Goal: Communication & Community: Ask a question

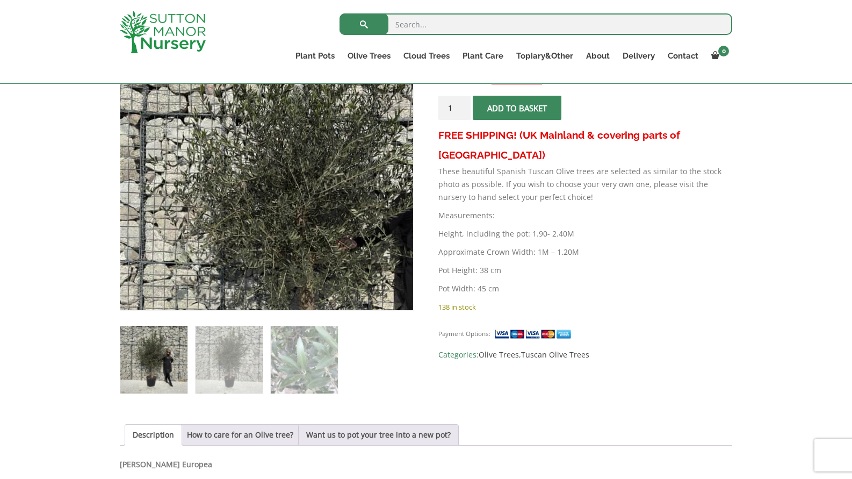
scroll to position [233, 0]
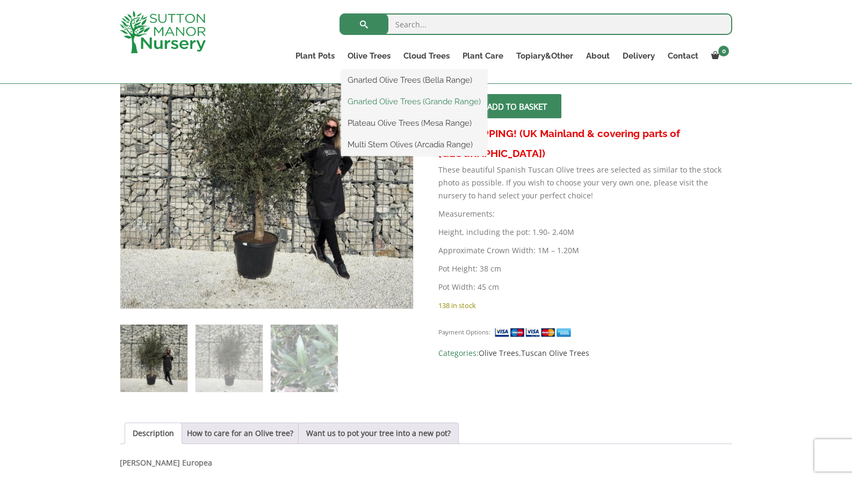
click at [374, 100] on link "Gnarled Olive Trees (Grande Range)" at bounding box center [414, 101] width 146 height 16
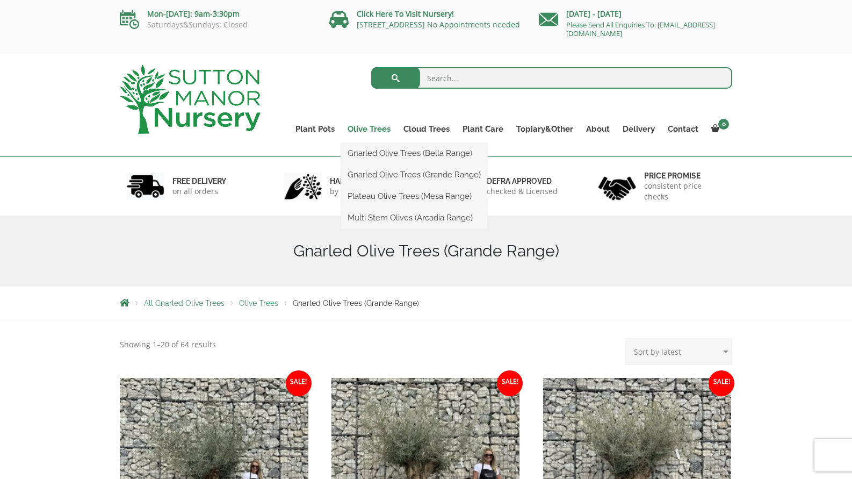
click at [376, 125] on link "Olive Trees" at bounding box center [369, 128] width 56 height 15
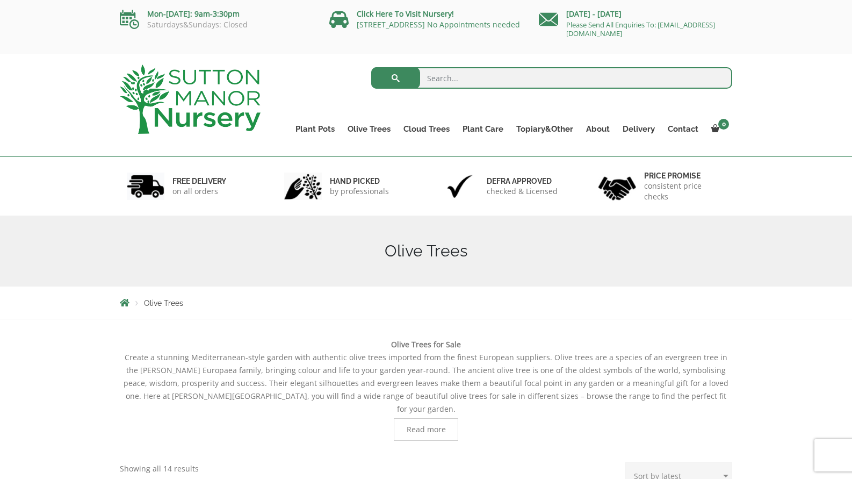
click at [376, 125] on link "Olive Trees" at bounding box center [369, 128] width 56 height 15
click at [438, 80] on input "search" at bounding box center [552, 77] width 362 height 21
type input "tuscan"
click at [395, 78] on button "submit" at bounding box center [395, 77] width 49 height 21
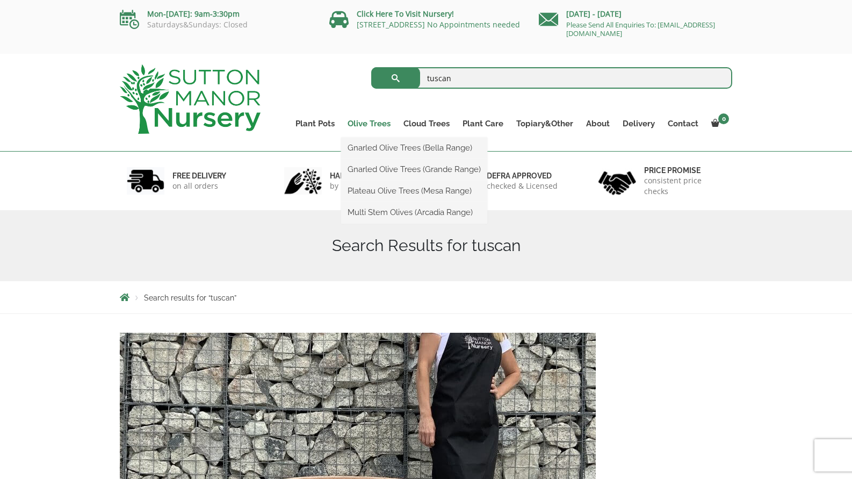
click at [380, 124] on link "Olive Trees" at bounding box center [369, 123] width 56 height 15
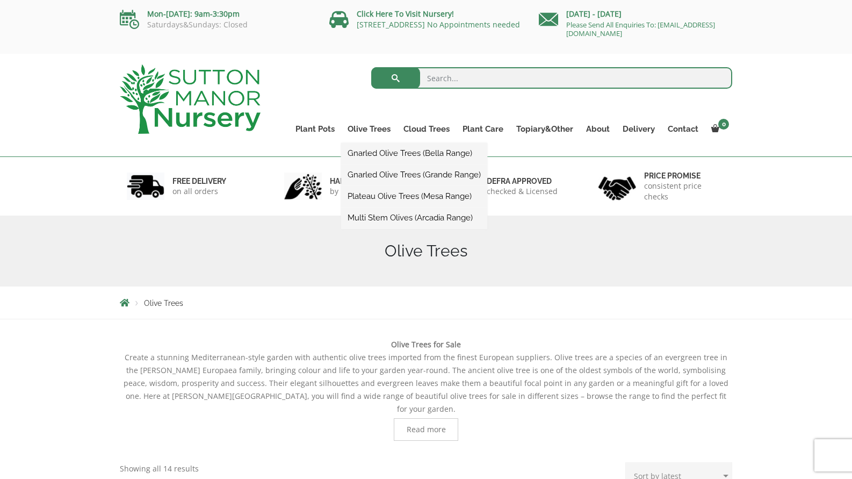
click at [390, 176] on link "Gnarled Olive Trees (Grande Range)" at bounding box center [414, 175] width 146 height 16
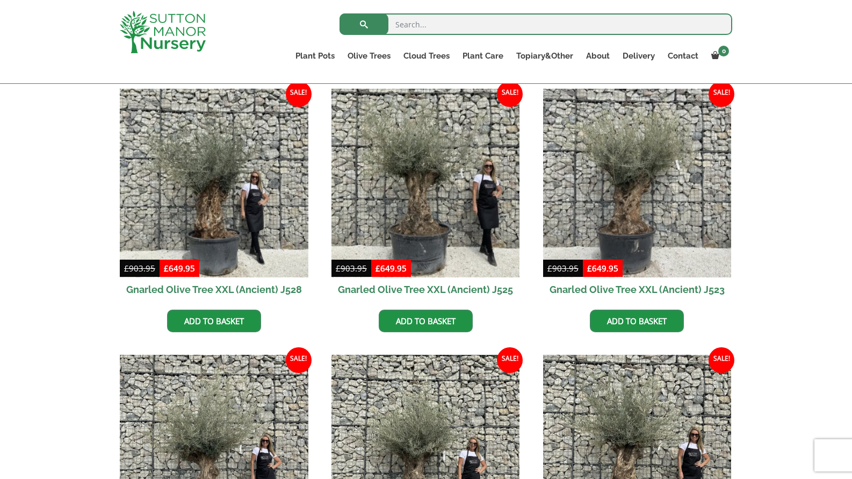
scroll to position [23, 0]
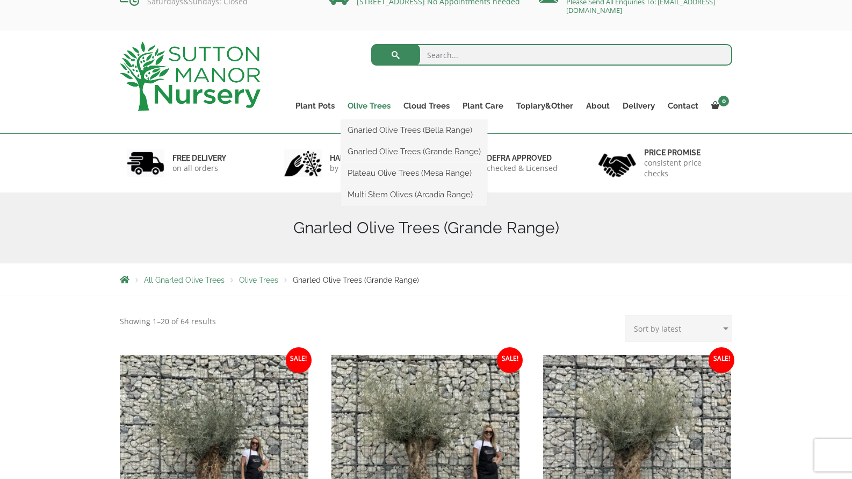
click at [372, 104] on link "Olive Trees" at bounding box center [369, 105] width 56 height 15
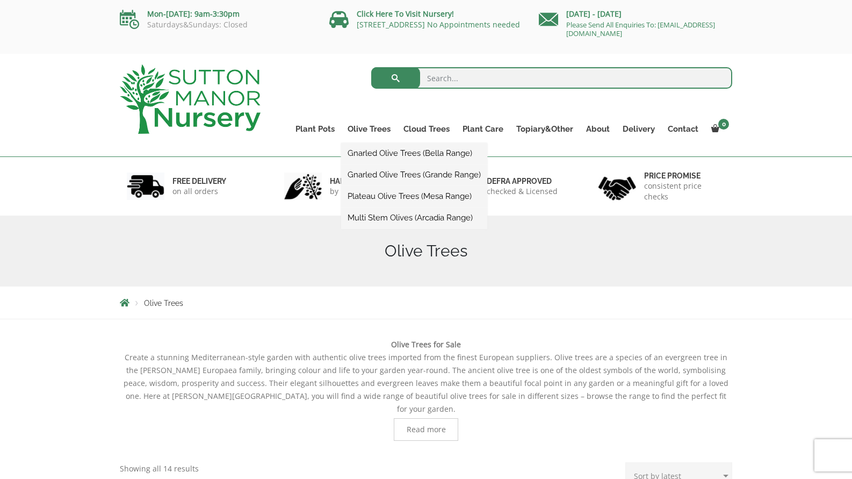
click at [393, 155] on link "Gnarled Olive Trees (Bella Range)" at bounding box center [414, 153] width 146 height 16
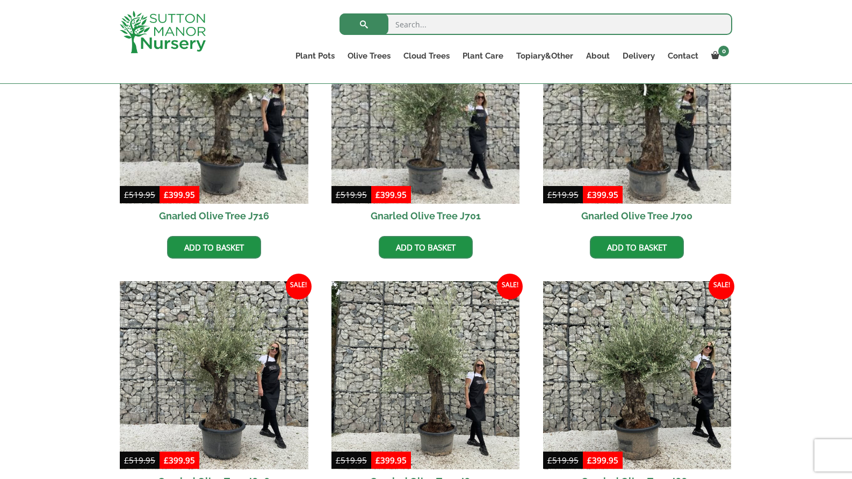
scroll to position [344, 0]
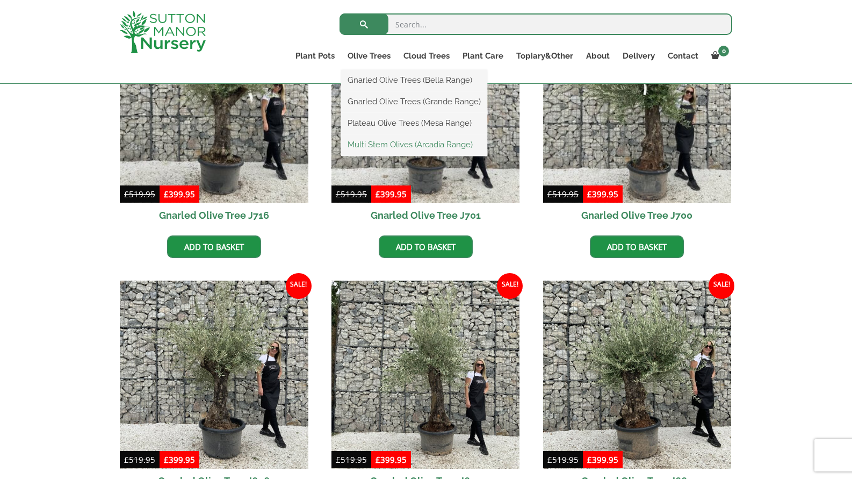
click at [388, 145] on link "Multi Stem Olives (Arcadia Range)" at bounding box center [414, 144] width 146 height 16
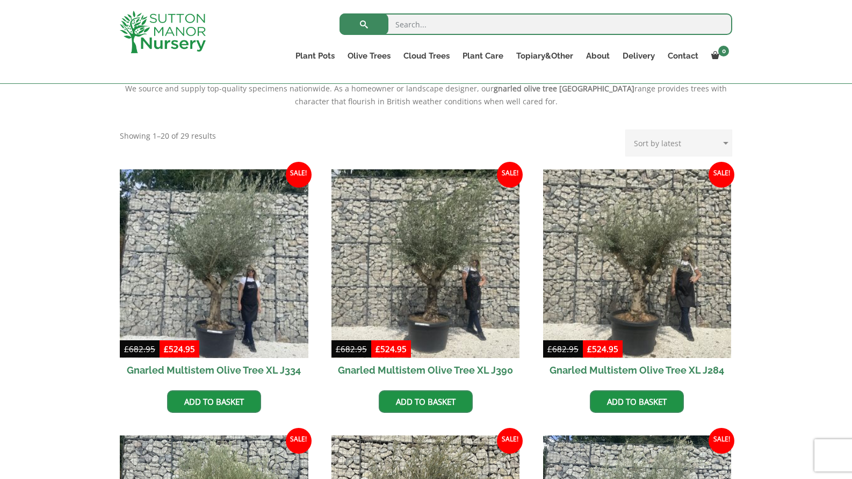
scroll to position [349, 0]
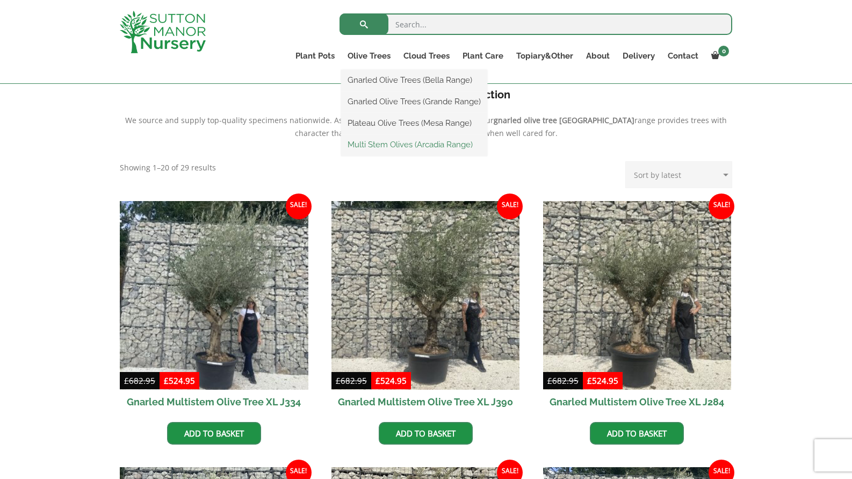
click at [395, 146] on link "Multi Stem Olives (Arcadia Range)" at bounding box center [414, 144] width 146 height 16
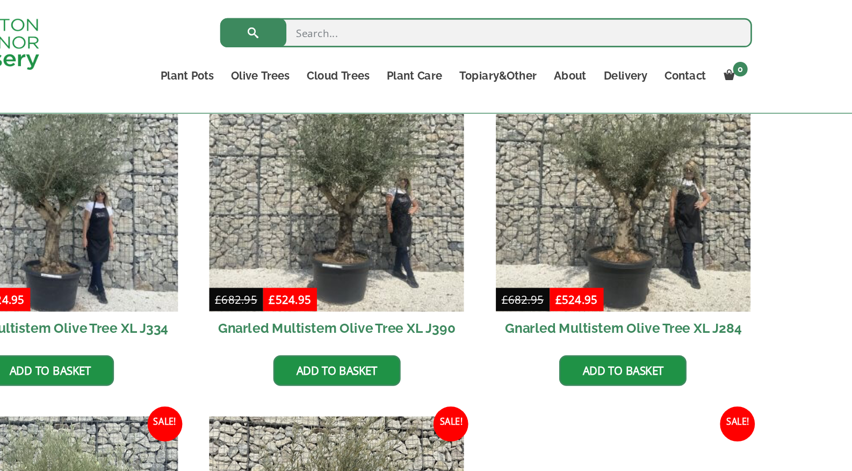
scroll to position [504, 0]
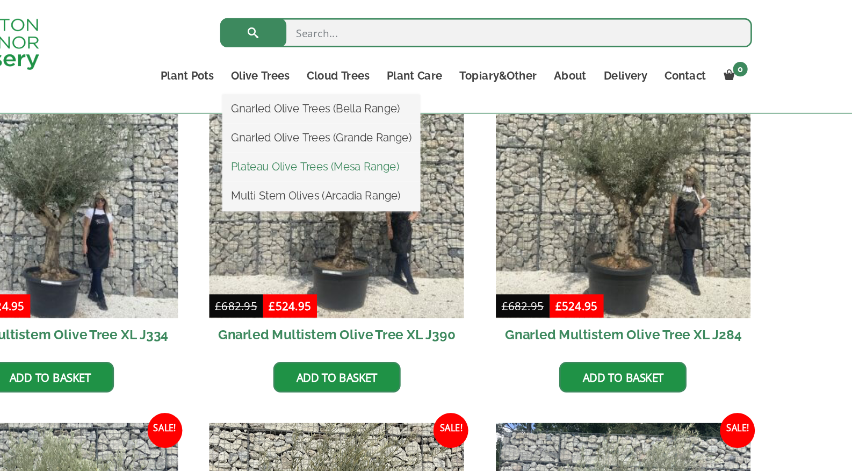
click at [341, 124] on link "Plateau Olive Trees (Mesa Range)" at bounding box center [414, 123] width 146 height 16
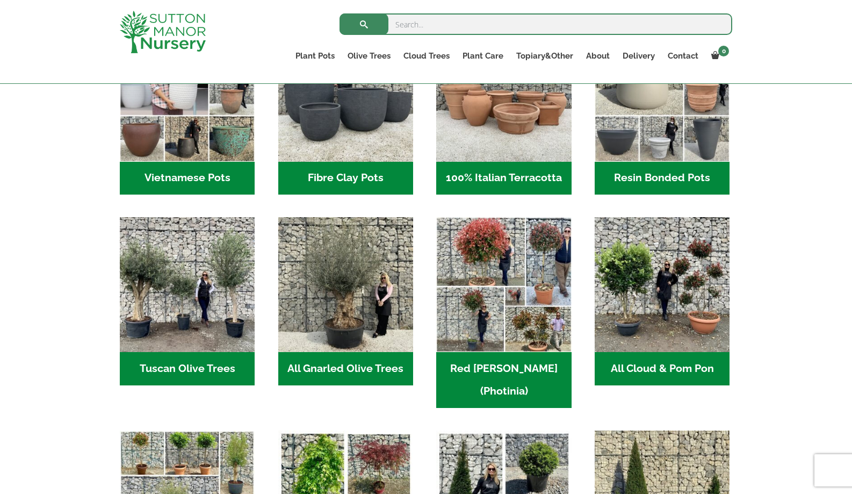
scroll to position [419, 0]
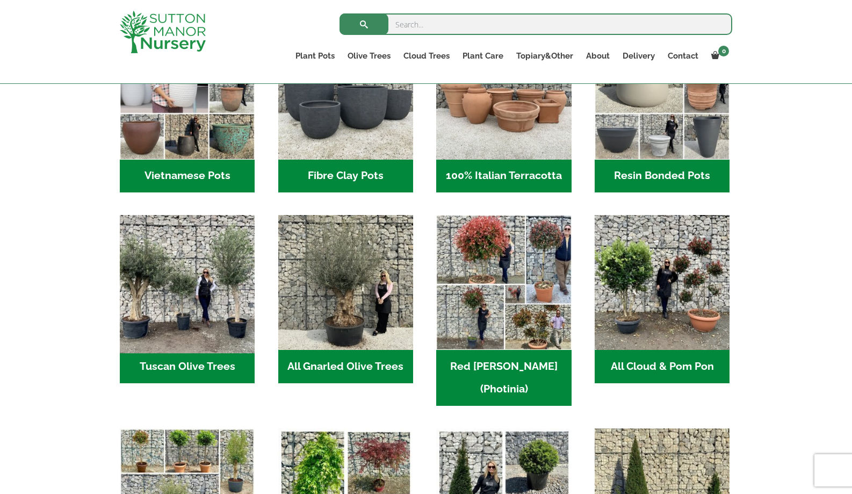
click at [197, 287] on img "Visit product category Tuscan Olive Trees" at bounding box center [188, 283] width 142 height 142
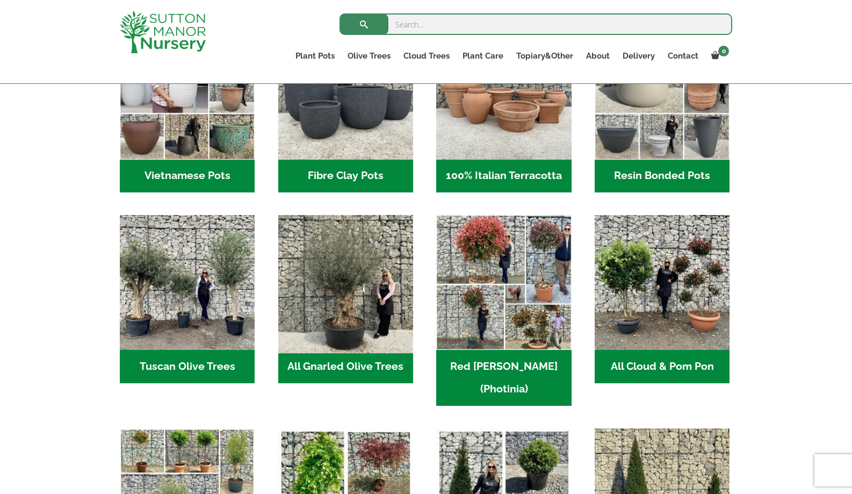
click at [356, 294] on img "Visit product category All Gnarled Olive Trees" at bounding box center [346, 283] width 142 height 142
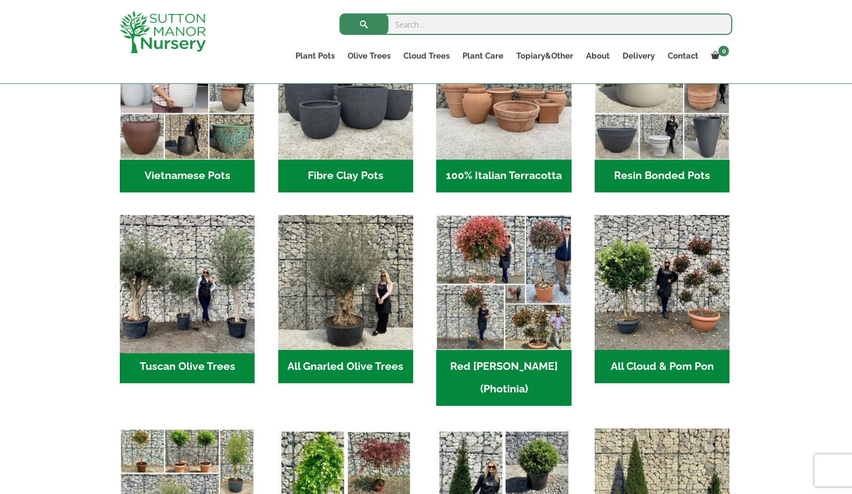
click at [213, 249] on img "Visit product category Tuscan Olive Trees" at bounding box center [188, 283] width 142 height 142
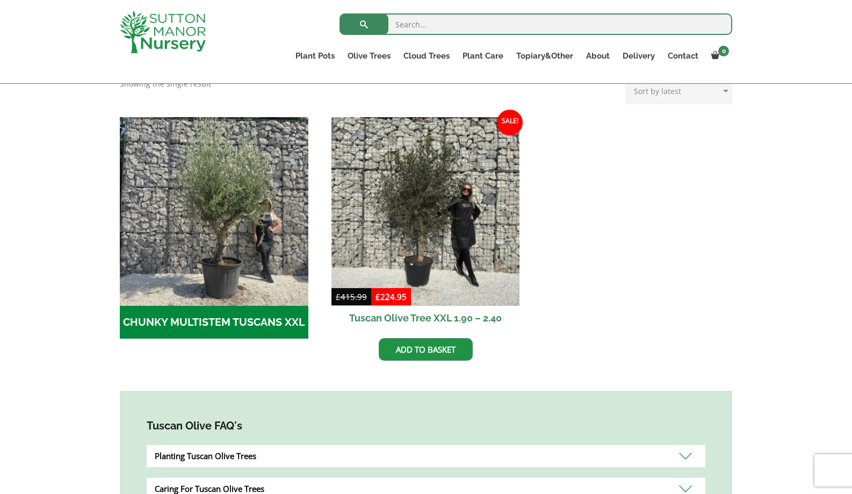
scroll to position [295, 0]
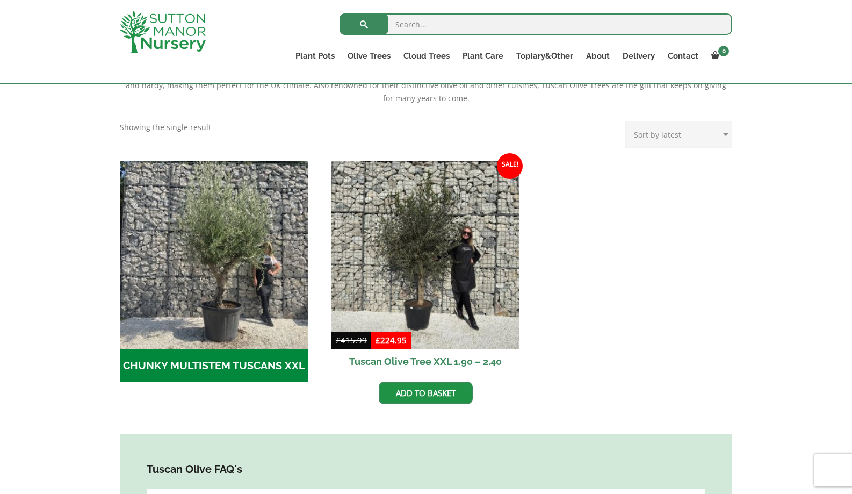
scroll to position [273, 0]
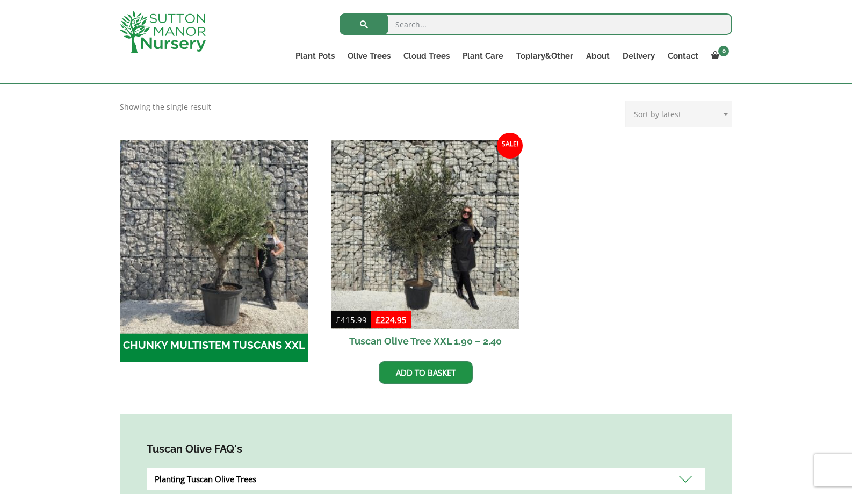
click at [226, 294] on img "Visit product category CHUNKY MULTISTEM TUSCANS XXL" at bounding box center [214, 234] width 198 height 198
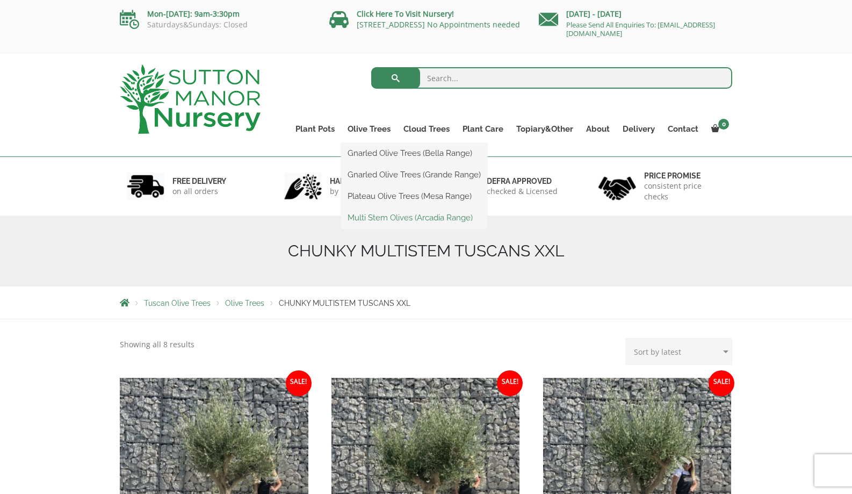
click at [395, 218] on link "Multi Stem Olives (Arcadia Range)" at bounding box center [414, 218] width 146 height 16
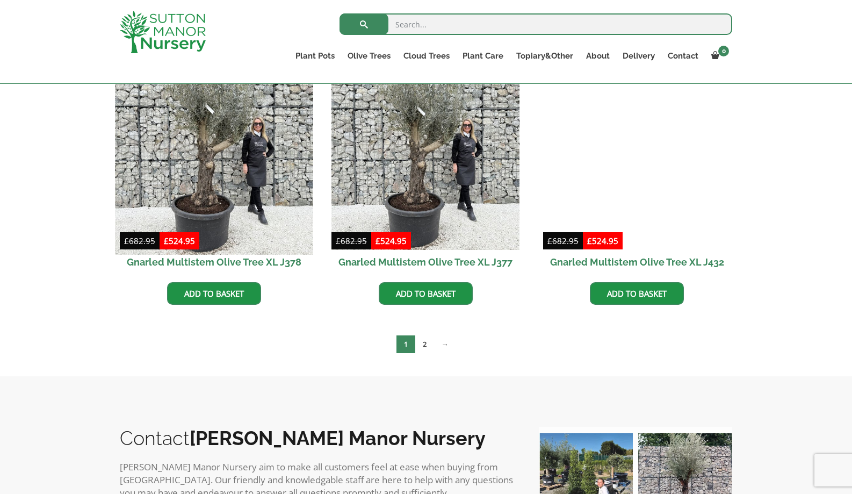
scroll to position [1819, 0]
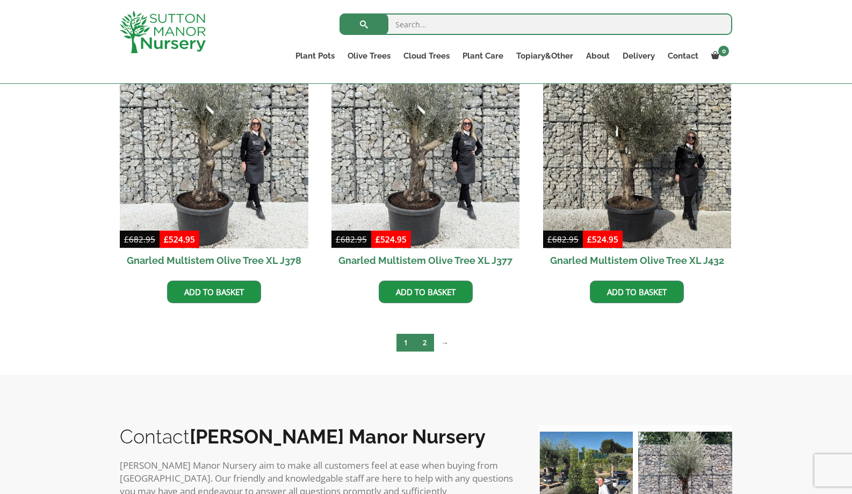
click at [427, 341] on link "2" at bounding box center [424, 343] width 19 height 18
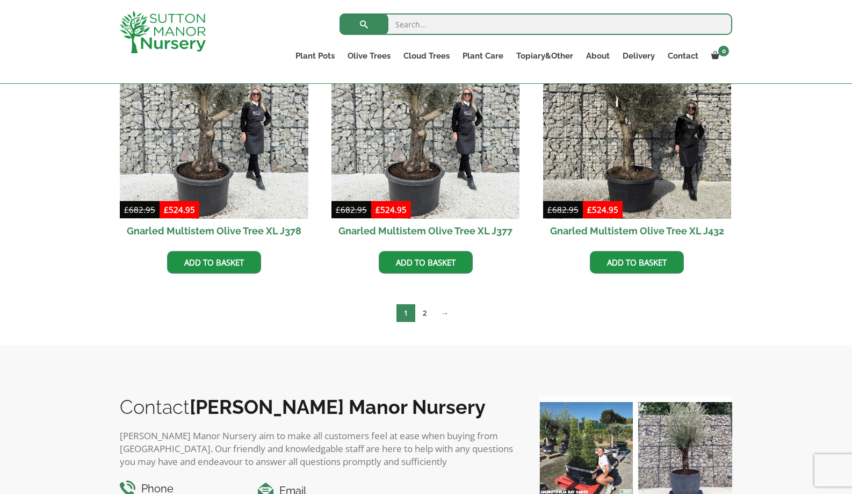
scroll to position [1855, 0]
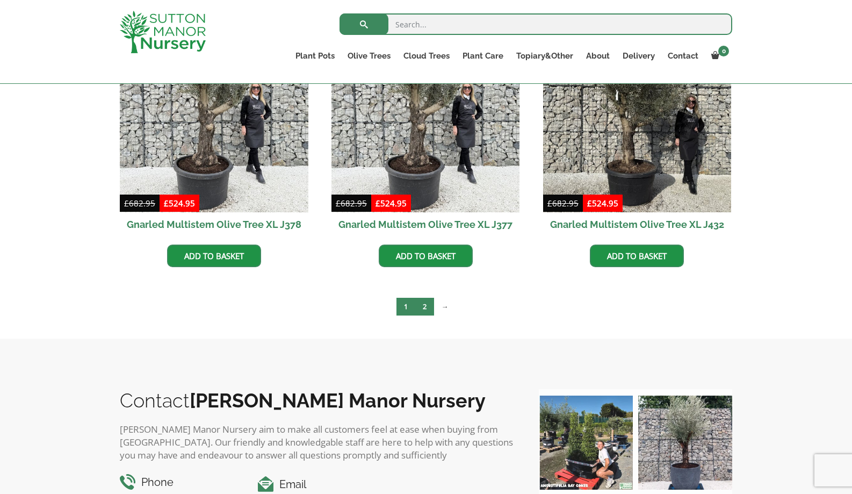
click at [426, 304] on link "2" at bounding box center [424, 307] width 19 height 18
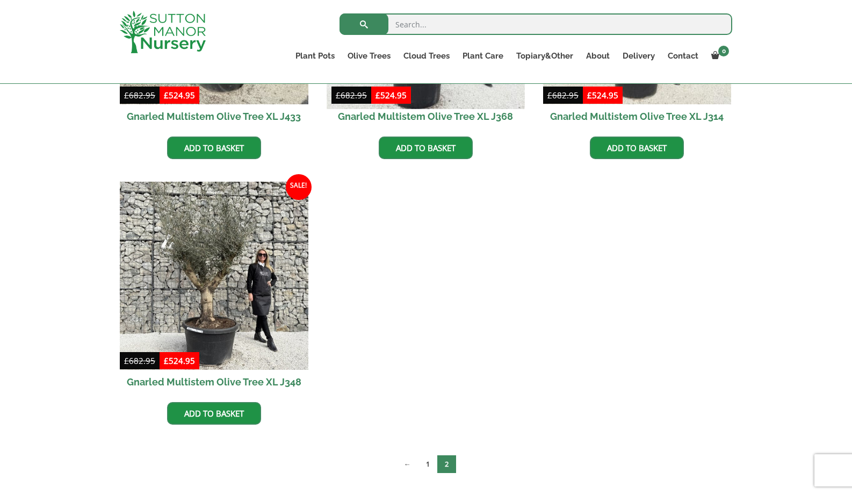
scroll to position [483, 0]
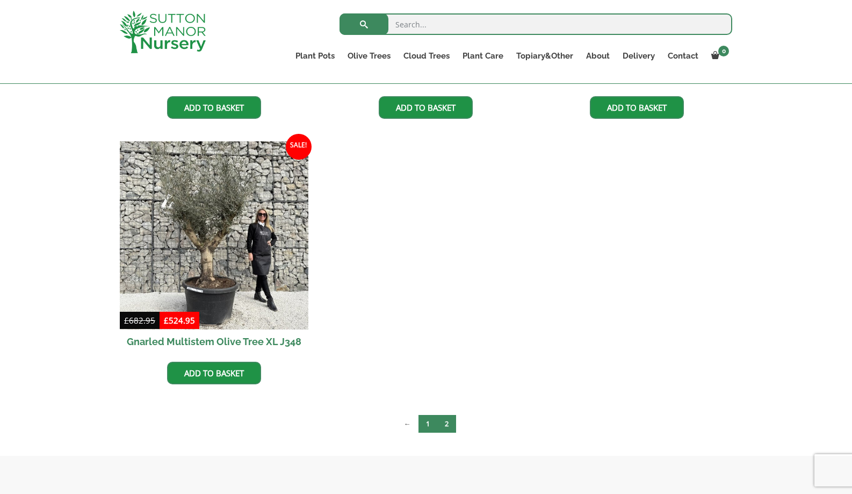
click at [431, 420] on link "1" at bounding box center [428, 424] width 19 height 18
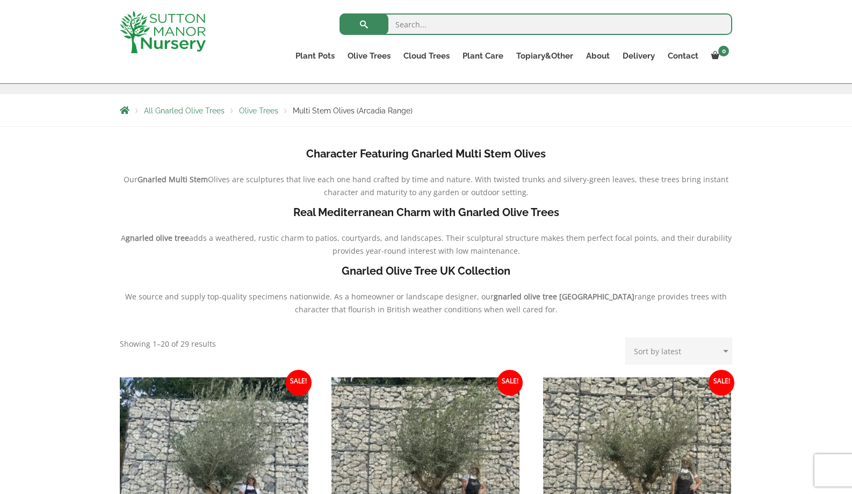
scroll to position [167, 0]
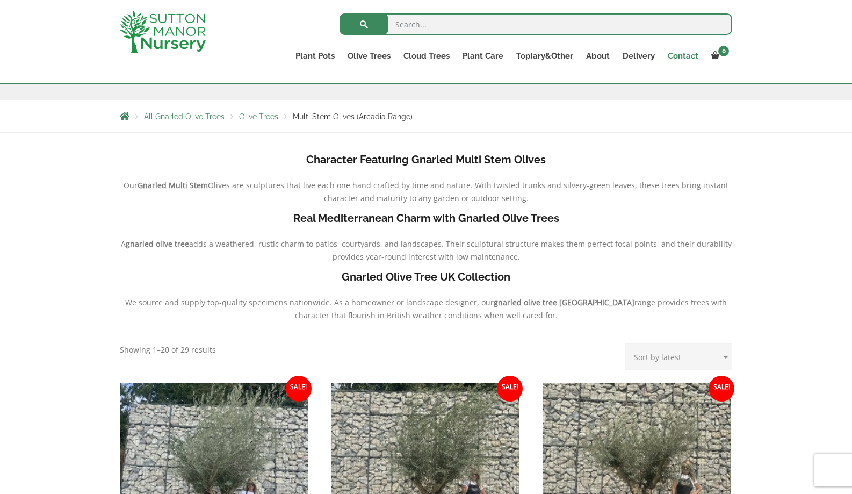
click at [675, 55] on link "Contact" at bounding box center [683, 55] width 44 height 15
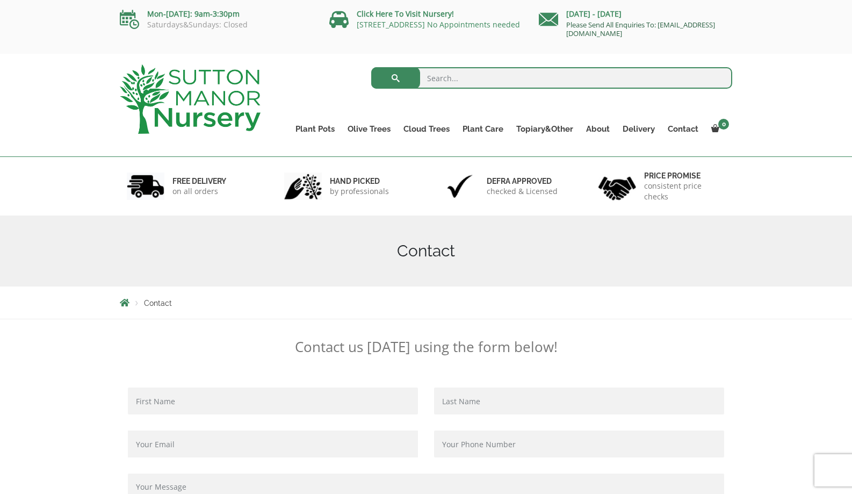
click at [619, 32] on link "Please Send All Enquiries To: [EMAIL_ADDRESS][DOMAIN_NAME]" at bounding box center [640, 29] width 149 height 18
type input "andrew"
type input "staiab"
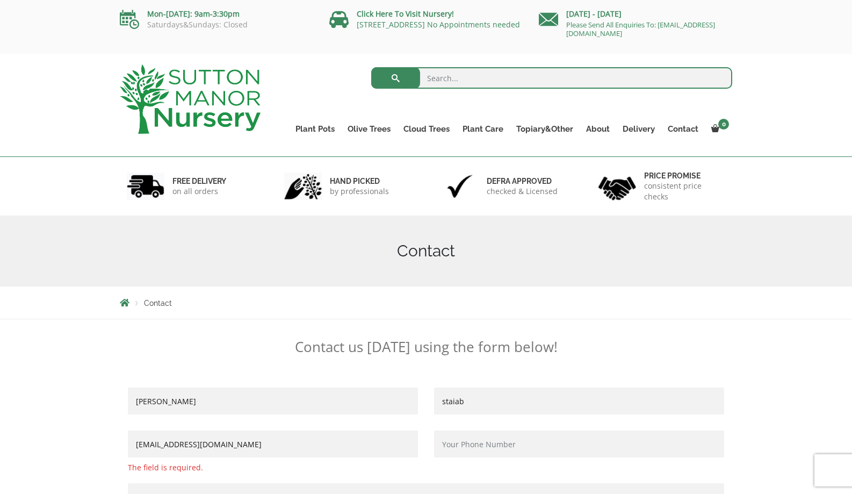
type input "andrewgloriousgardens@gmail.com"
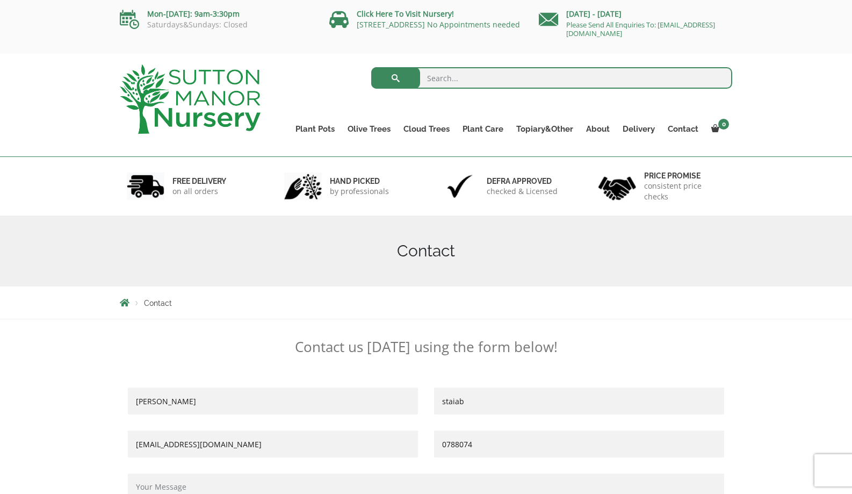
type input "07880742977"
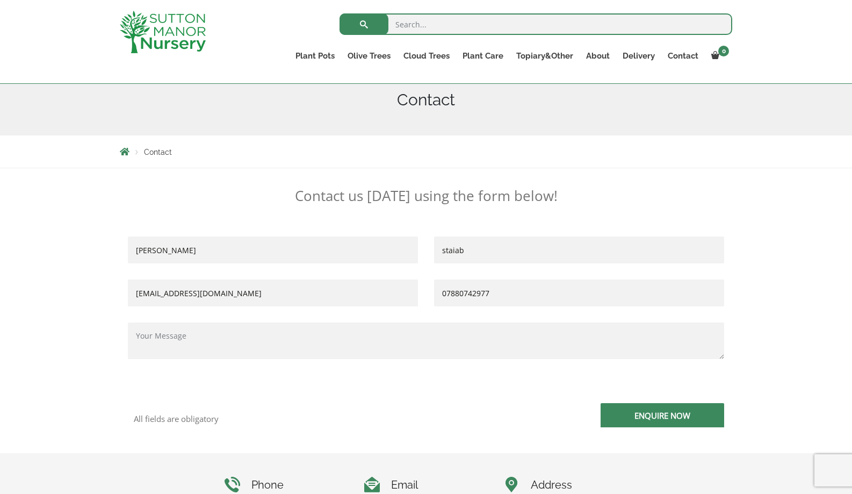
scroll to position [138, 0]
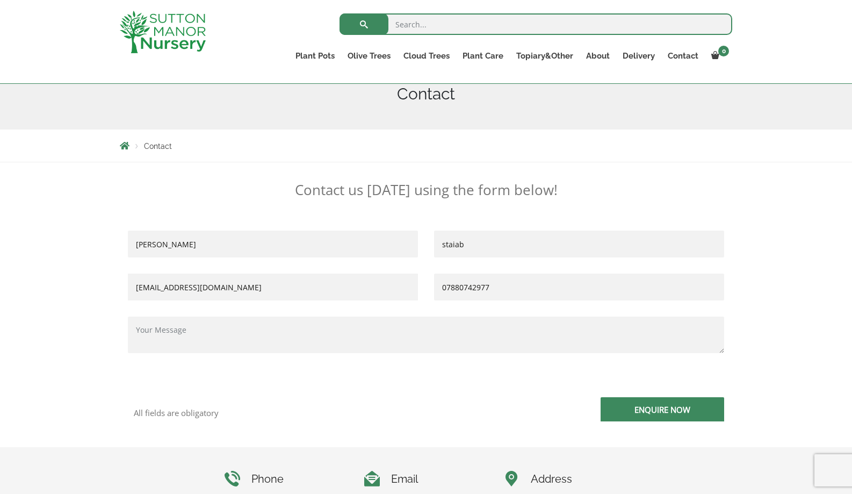
click at [191, 329] on textarea "Contact form" at bounding box center [426, 334] width 596 height 37
type textarea "Please can I reserve J314, J311 and J284. I'm trade and my client should make a…"
click at [647, 414] on input "Enquire Now" at bounding box center [663, 409] width 124 height 24
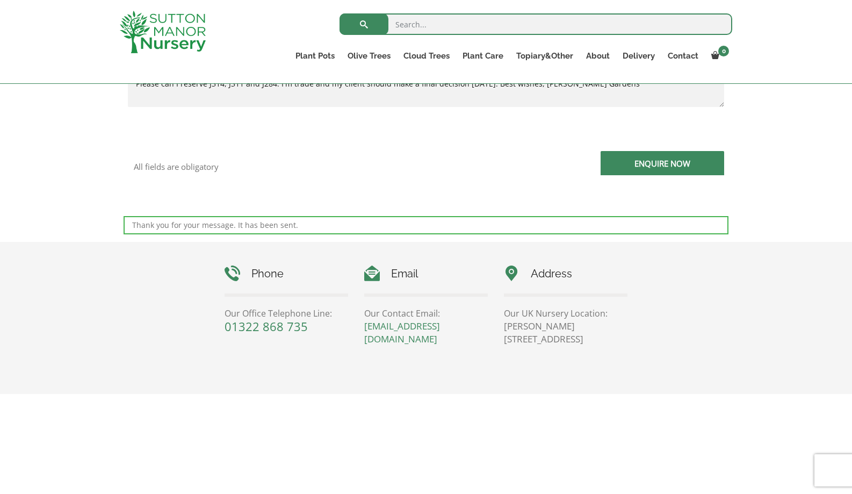
scroll to position [472, 0]
